Goal: Navigation & Orientation: Find specific page/section

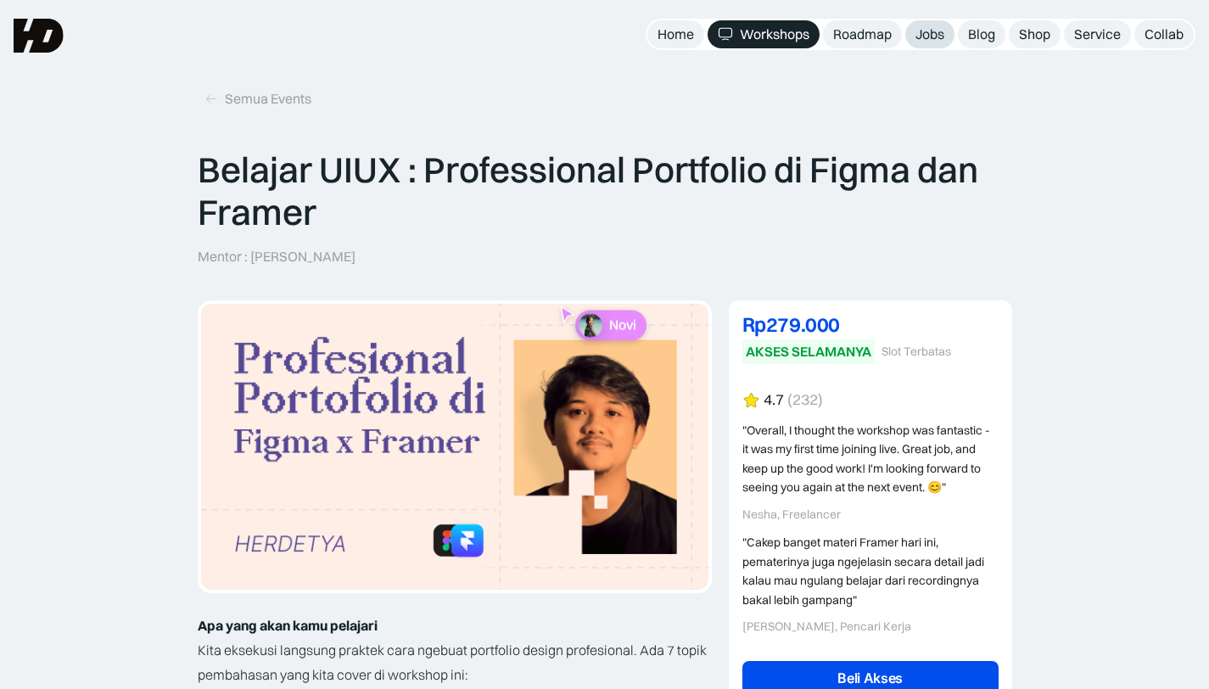
click at [922, 38] on div "Jobs" at bounding box center [929, 34] width 29 height 18
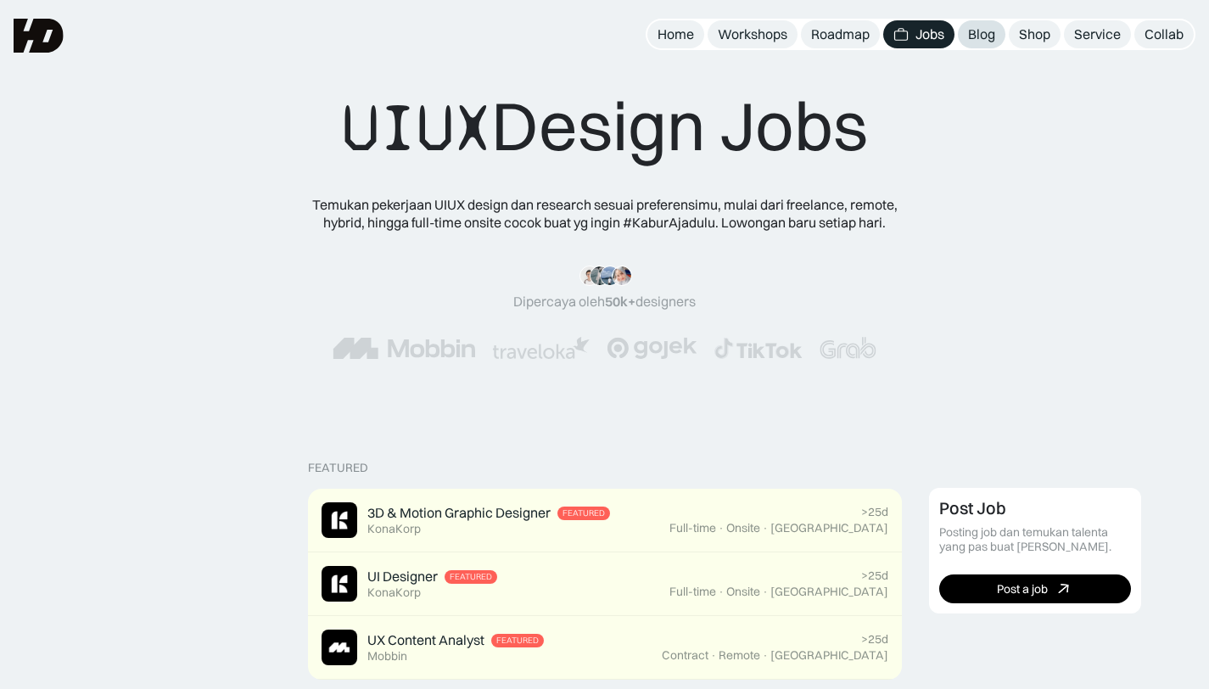
click at [988, 36] on div "Blog" at bounding box center [981, 34] width 27 height 18
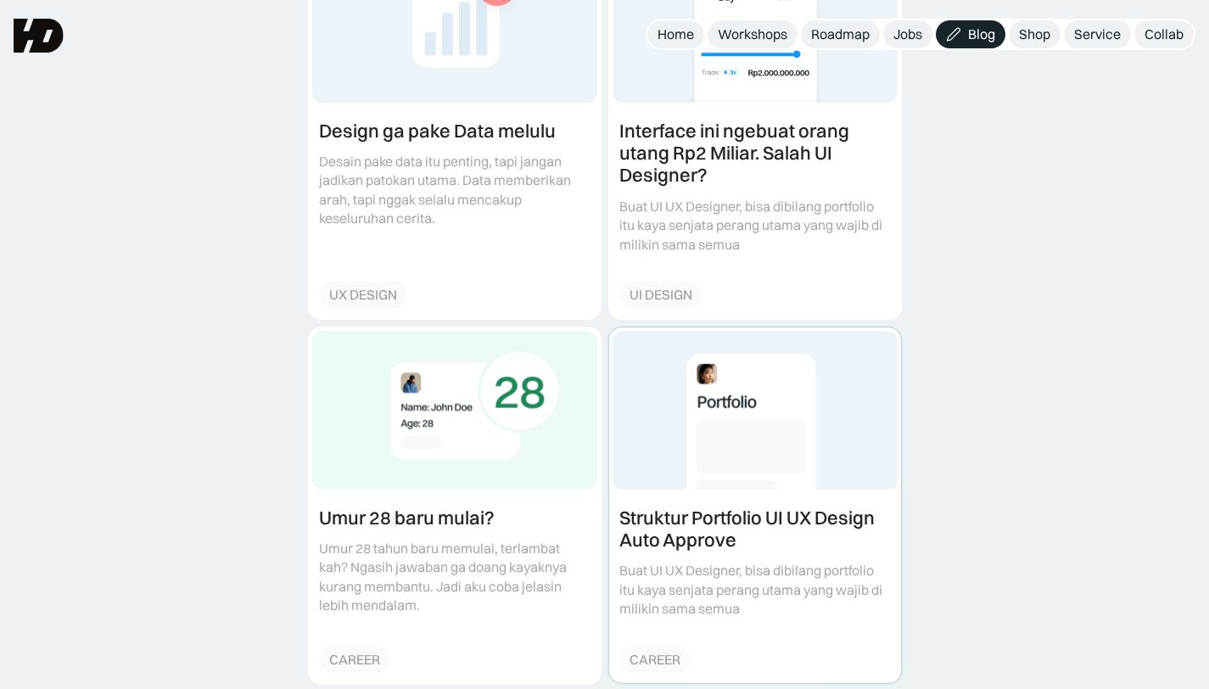
scroll to position [680, 0]
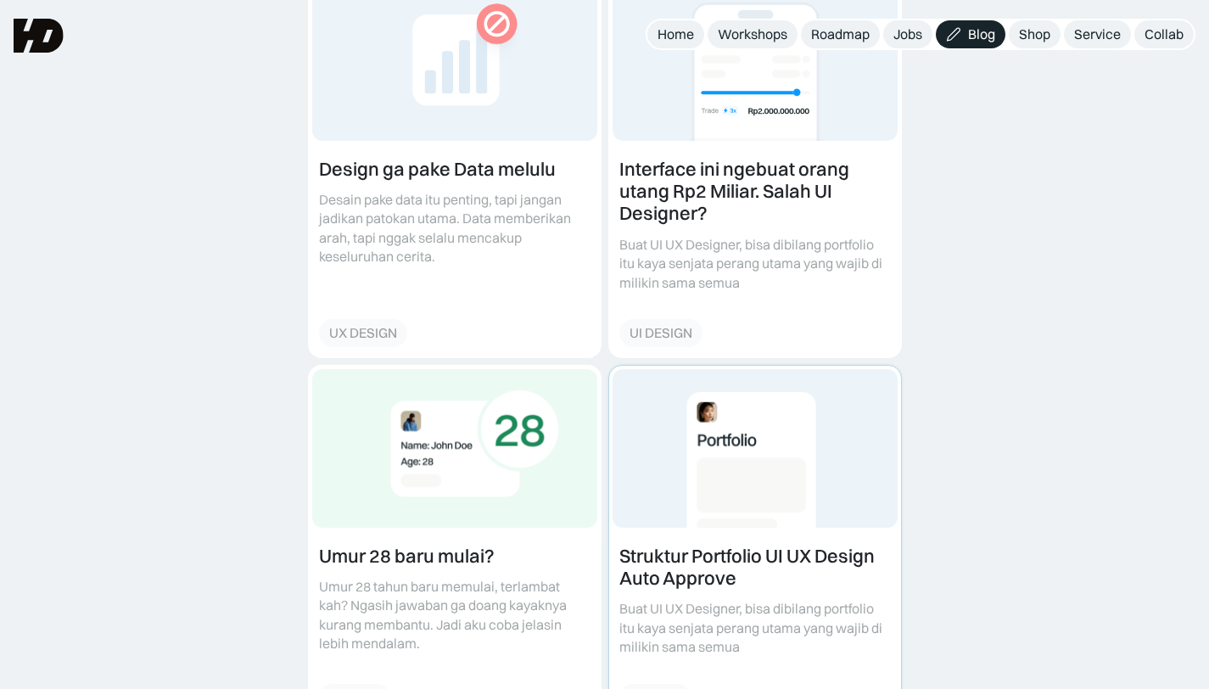
click at [679, 490] on link at bounding box center [755, 544] width 292 height 356
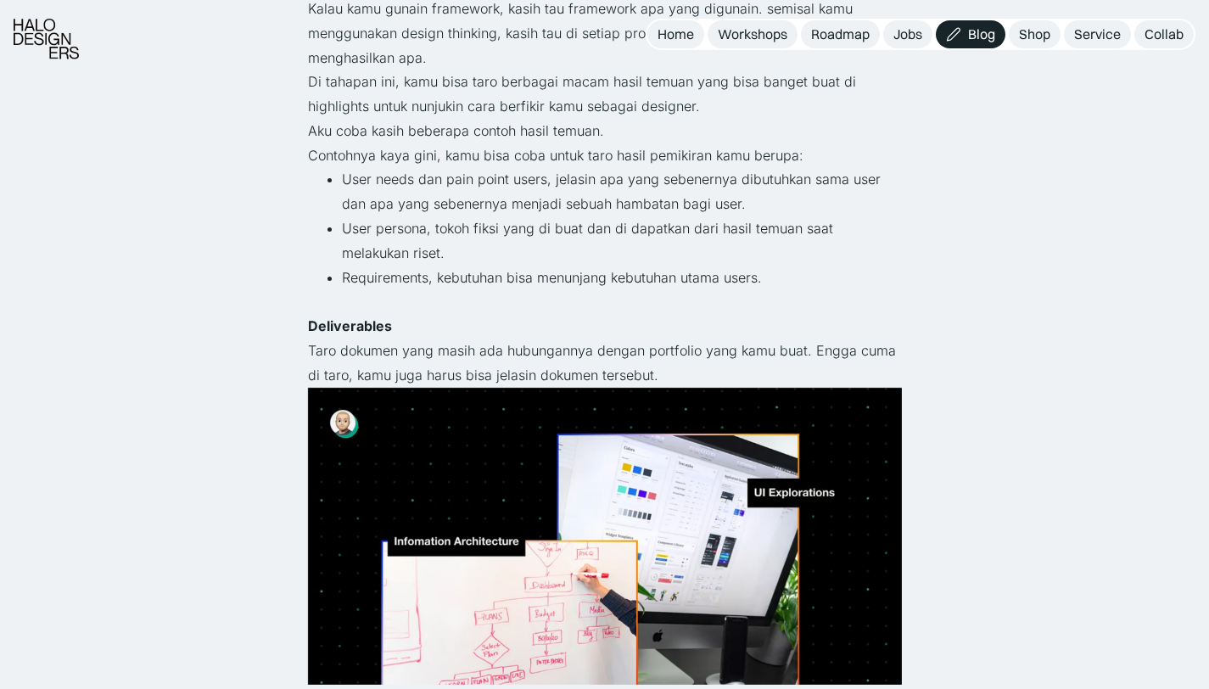
scroll to position [2843, 0]
